Goal: Check status: Check status

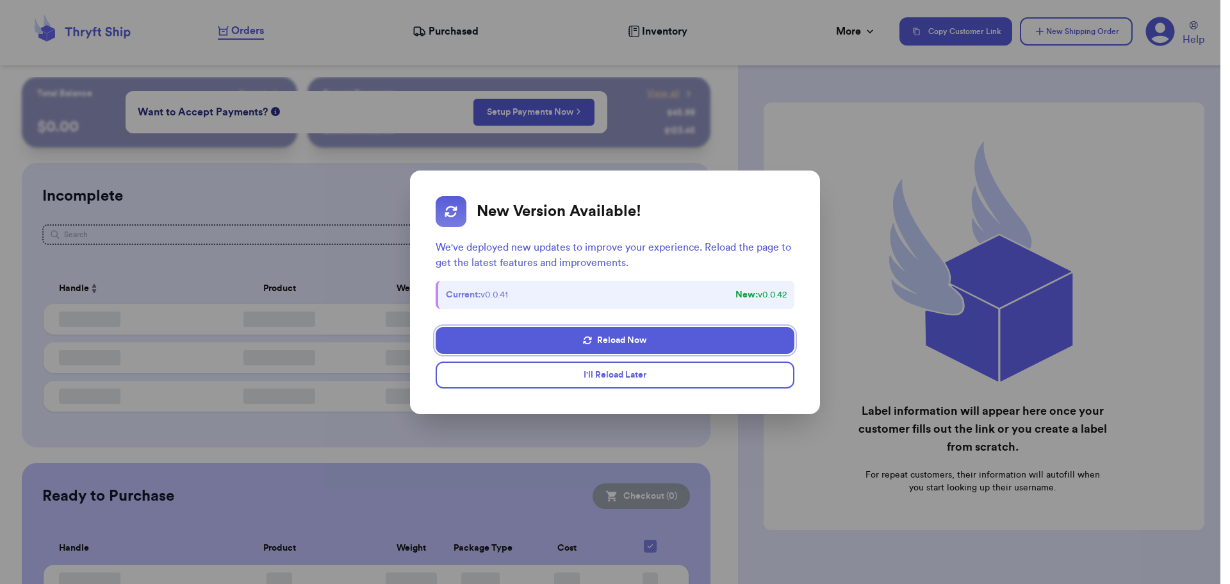
checkbox input "false"
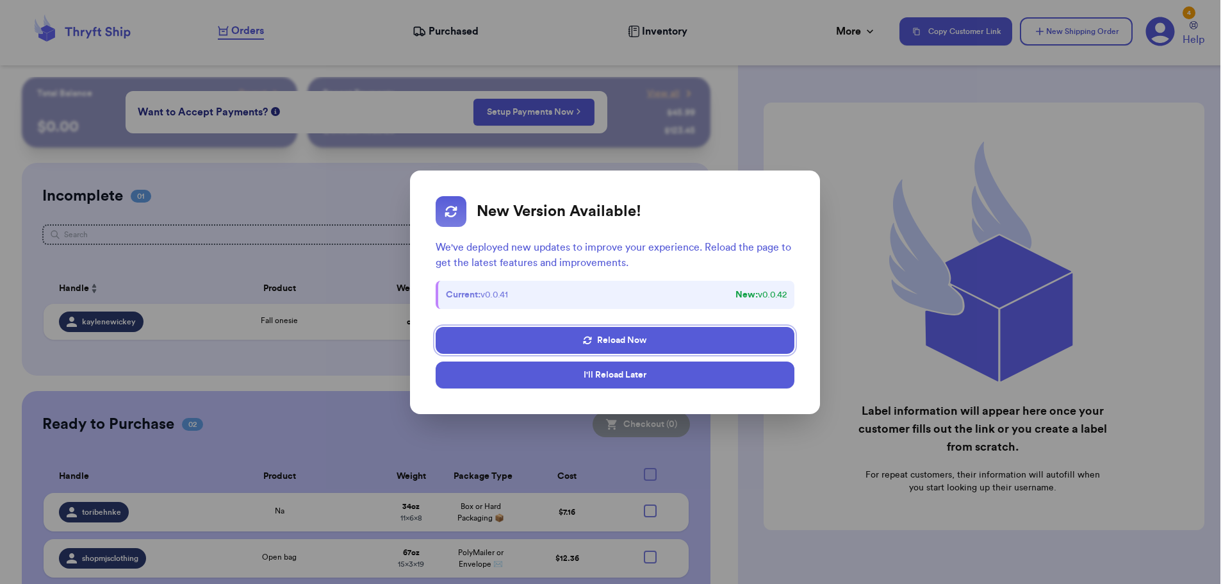
click at [665, 378] on button "I'll Reload Later" at bounding box center [615, 374] width 359 height 27
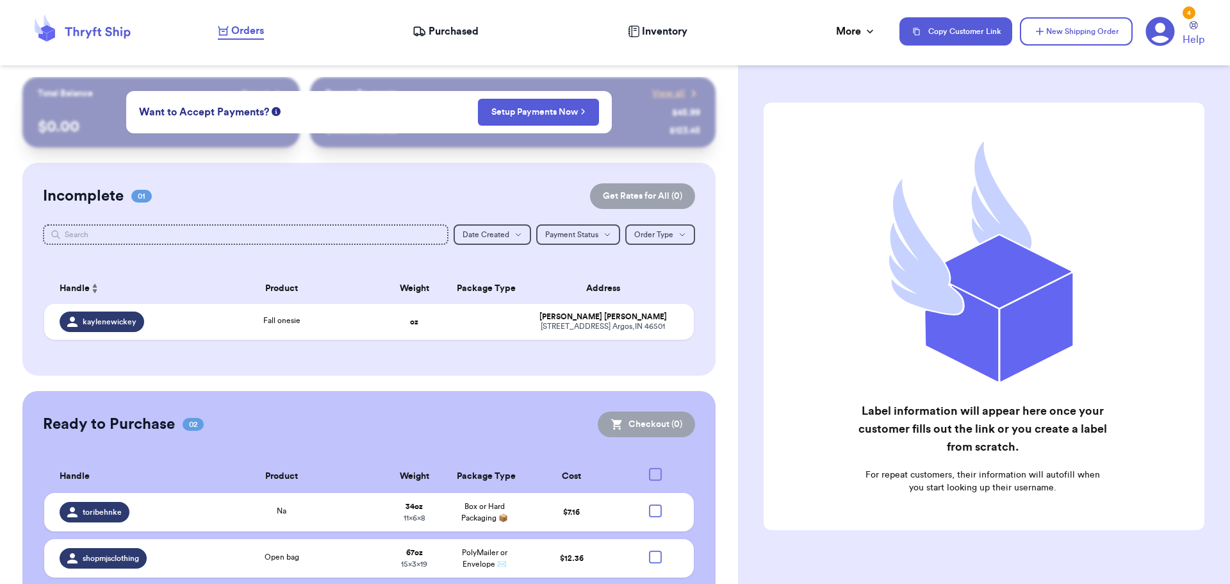
click at [433, 37] on span "Purchased" at bounding box center [454, 31] width 50 height 15
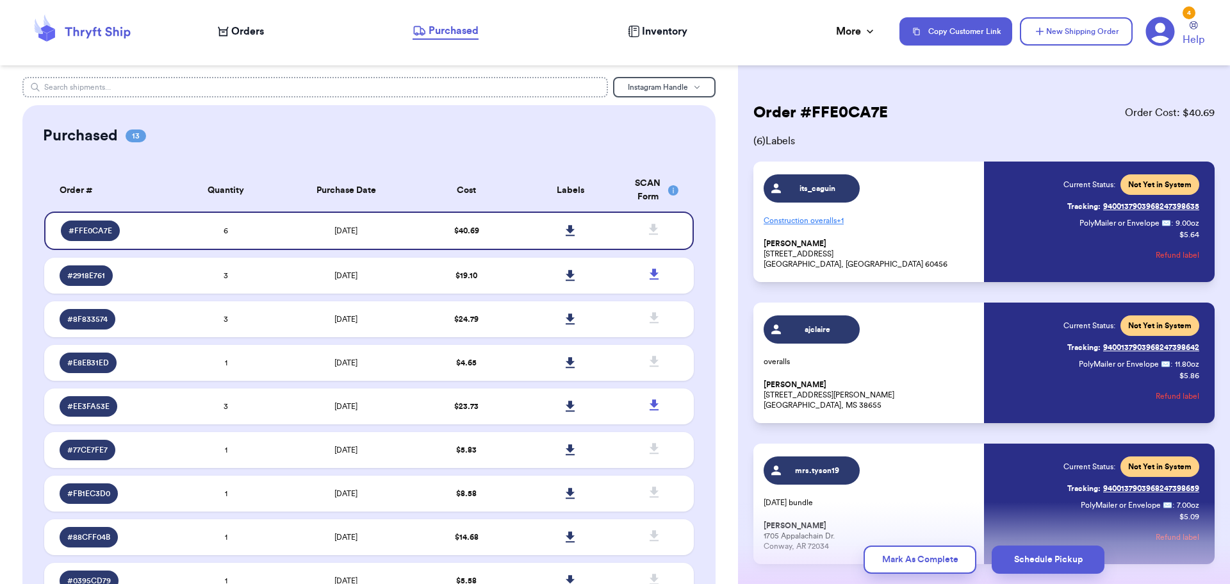
click at [293, 83] on input "text" at bounding box center [315, 87] width 586 height 20
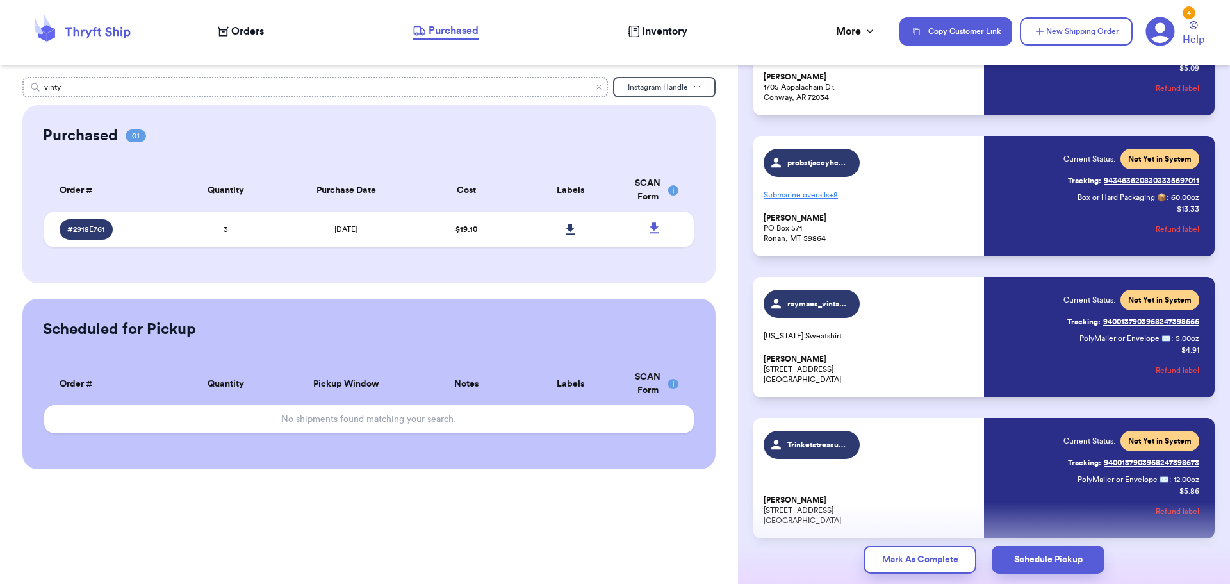
scroll to position [505, 0]
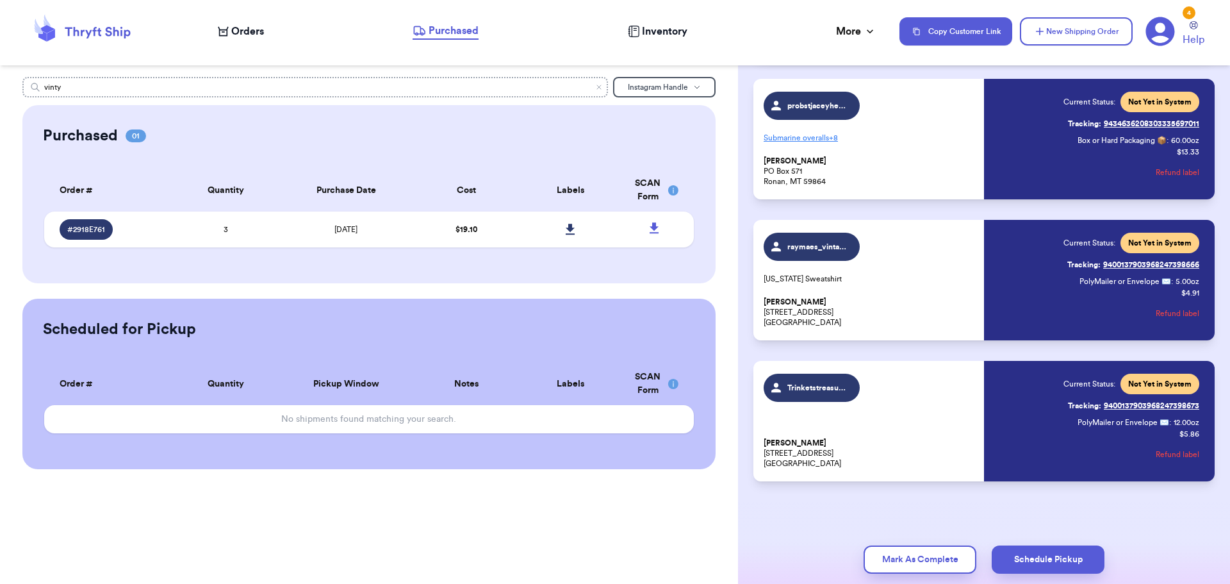
click at [211, 86] on input "vinty" at bounding box center [315, 87] width 586 height 20
type input "vintyqts"
click at [622, 44] on nav "Orders Purchased Inventory More Stats Completed Orders Payments Payouts Copy Cu…" at bounding box center [717, 31] width 1025 height 42
click at [639, 24] on div "Inventory" at bounding box center [658, 31] width 60 height 15
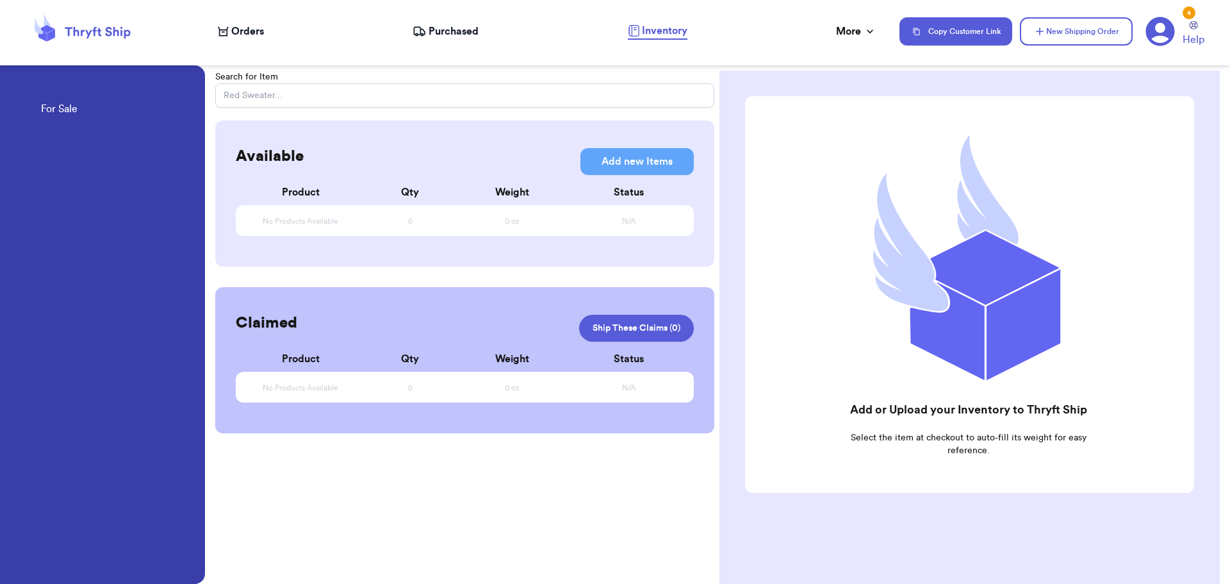
click at [433, 40] on nav "Orders Purchased Inventory More Stats Completed Orders Payments Payouts Copy Cu…" at bounding box center [717, 31] width 1025 height 42
click at [439, 22] on nav "Orders Purchased Inventory More Stats Completed Orders Payments Payouts Copy Cu…" at bounding box center [717, 31] width 1025 height 42
click at [436, 30] on span "Purchased" at bounding box center [454, 31] width 50 height 15
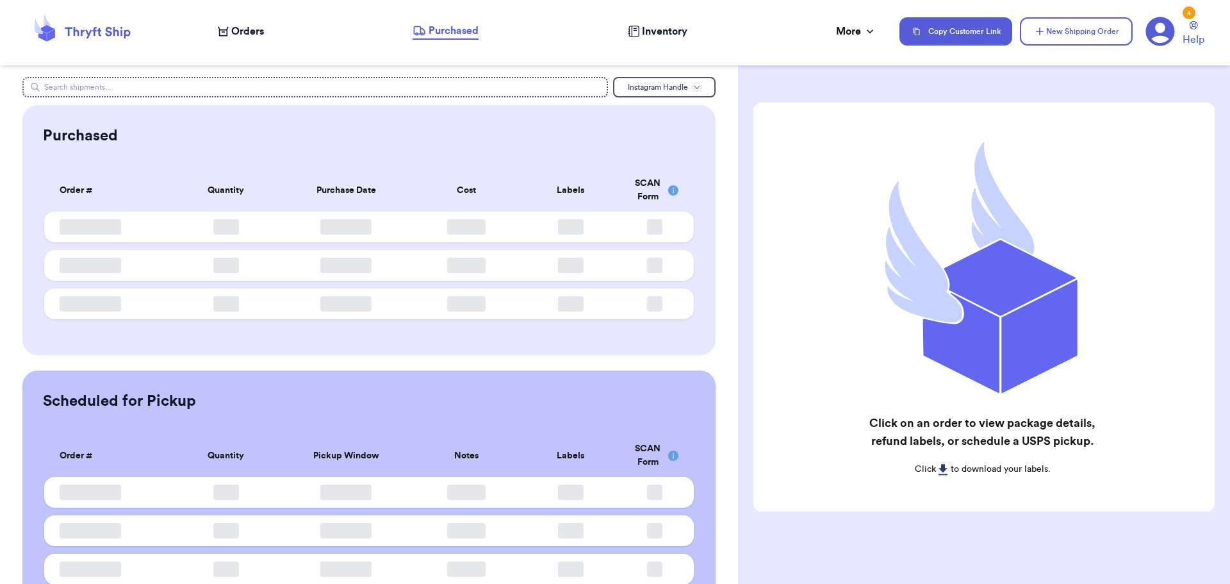
click at [264, 6] on header "Orders Purchased Inventory More Stats Completed Orders Payments Payouts Copy Cu…" at bounding box center [615, 32] width 1230 height 65
click at [242, 32] on span "Orders" at bounding box center [247, 31] width 33 height 15
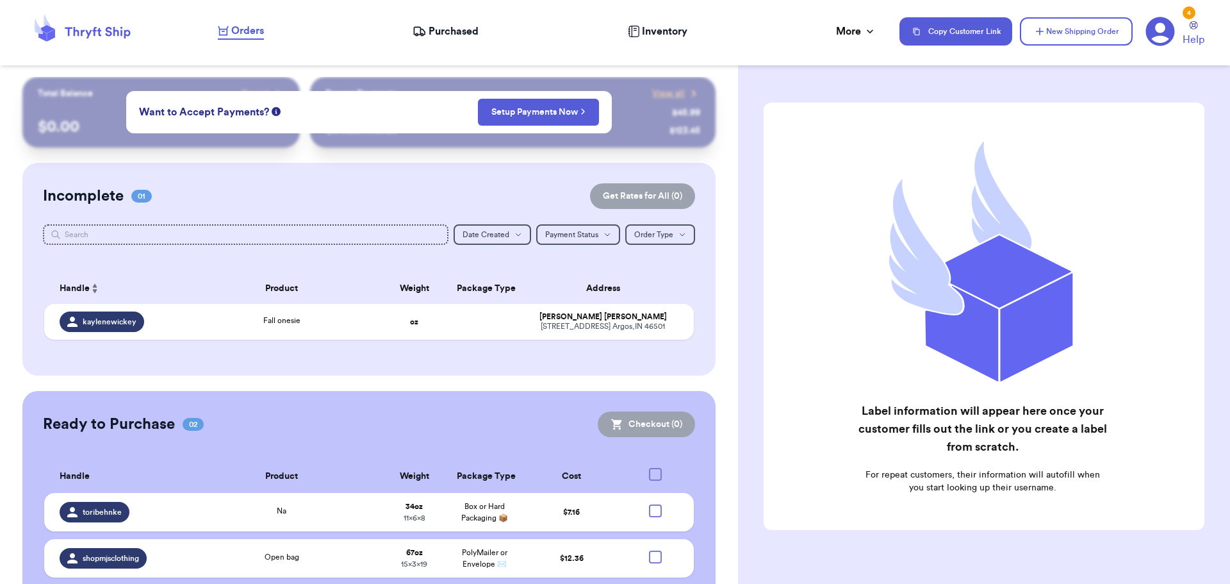
click at [244, 222] on div "Incomplete 01 Get Rates for All ( 0 ) Get Rates for All ( 0 ) Date Created Date…" at bounding box center [369, 269] width 694 height 213
click at [222, 245] on div "Incomplete 01 Get Rates for All ( 0 ) Get Rates for All ( 0 ) Date Created Date…" at bounding box center [369, 269] width 694 height 213
click at [226, 238] on input "text" at bounding box center [246, 234] width 406 height 20
click at [427, 33] on div "Purchased" at bounding box center [446, 31] width 66 height 15
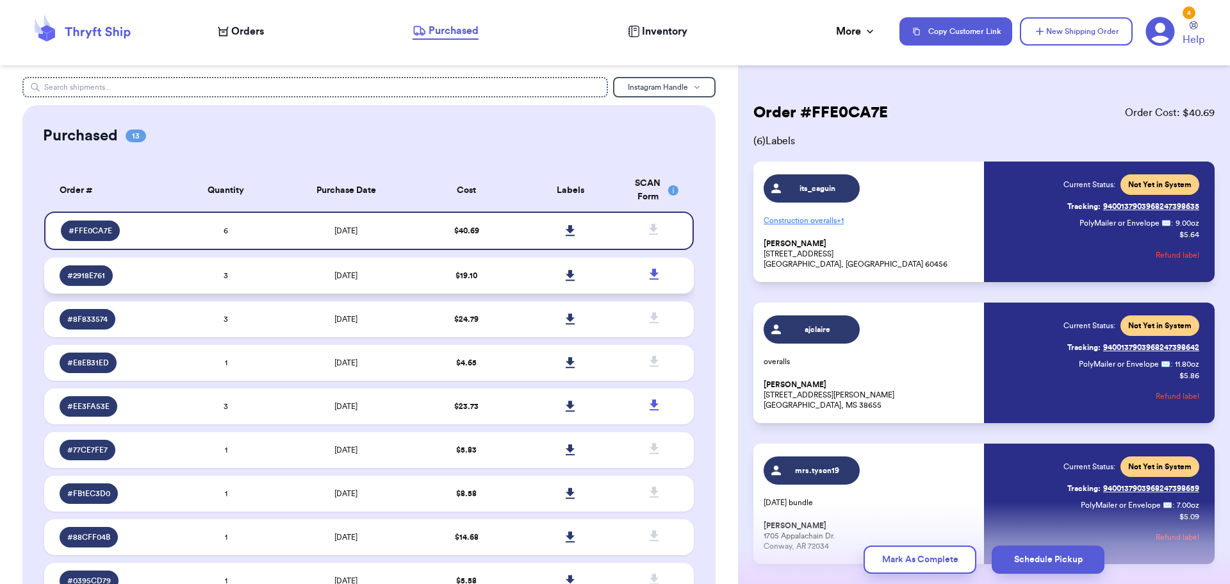
click at [376, 273] on td "[DATE]" at bounding box center [346, 276] width 136 height 36
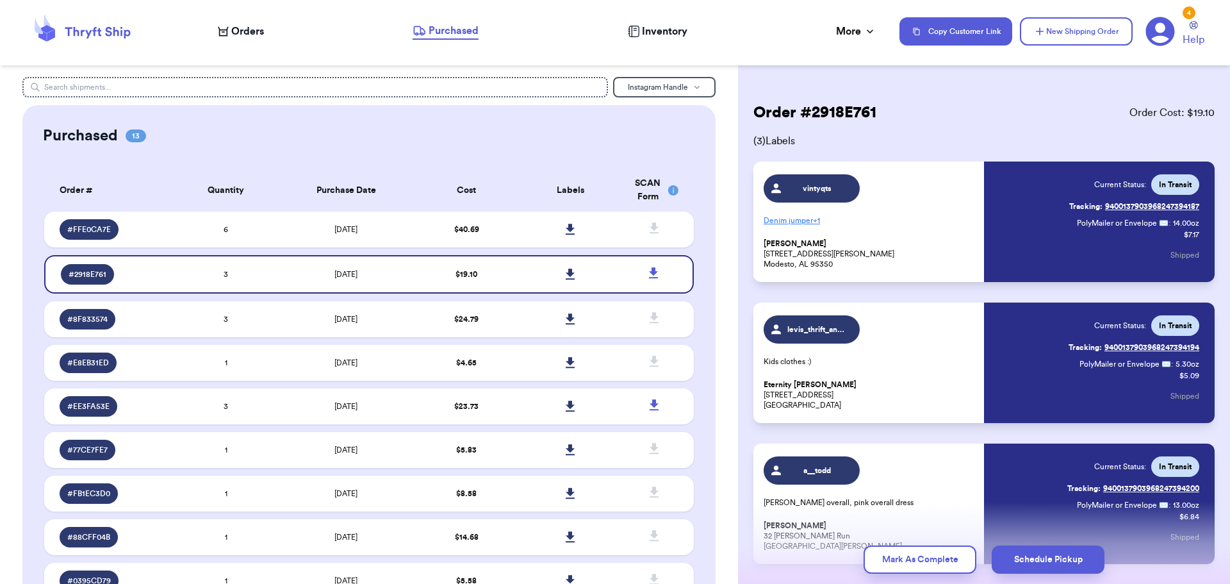
click at [1113, 206] on link "Tracking: 9400137903968247394187" at bounding box center [1134, 206] width 130 height 20
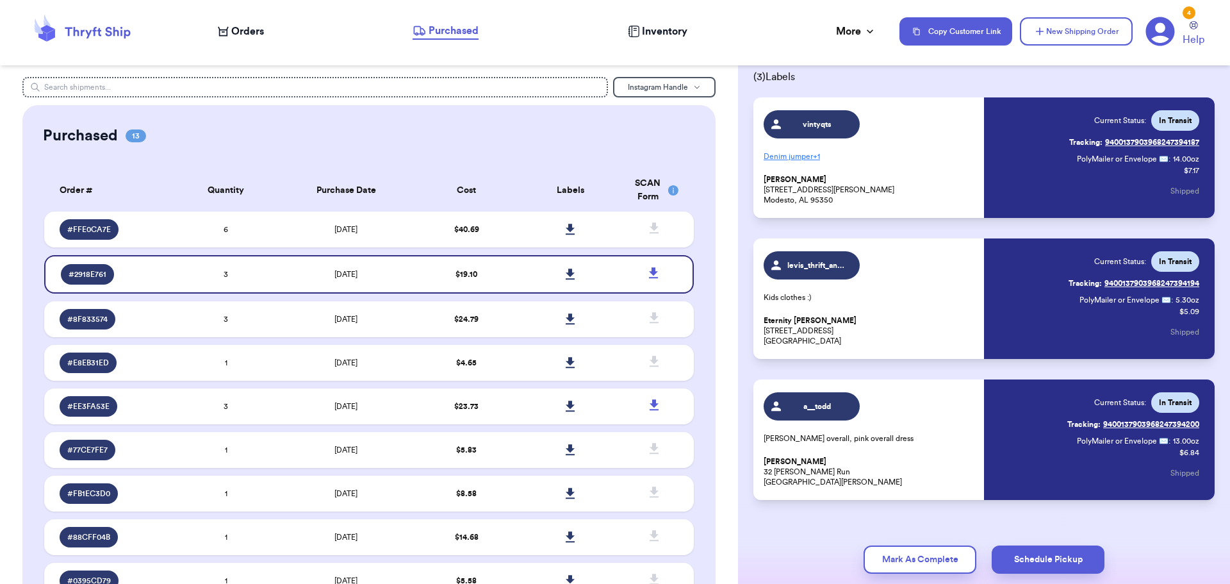
click at [1141, 422] on link "Tracking: 9400137903968247394200" at bounding box center [1133, 424] width 132 height 20
click at [1131, 280] on link "Tracking: 9400137903968247394194" at bounding box center [1133, 283] width 131 height 20
click at [812, 128] on span "vintyqts" at bounding box center [817, 124] width 61 height 10
click at [1134, 138] on link "Tracking: 9400137903968247394187" at bounding box center [1134, 142] width 130 height 20
